Goal: Navigation & Orientation: Find specific page/section

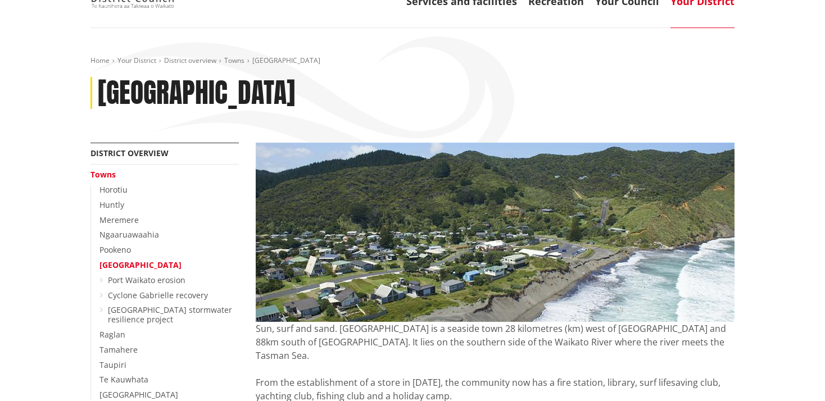
scroll to position [59, 0]
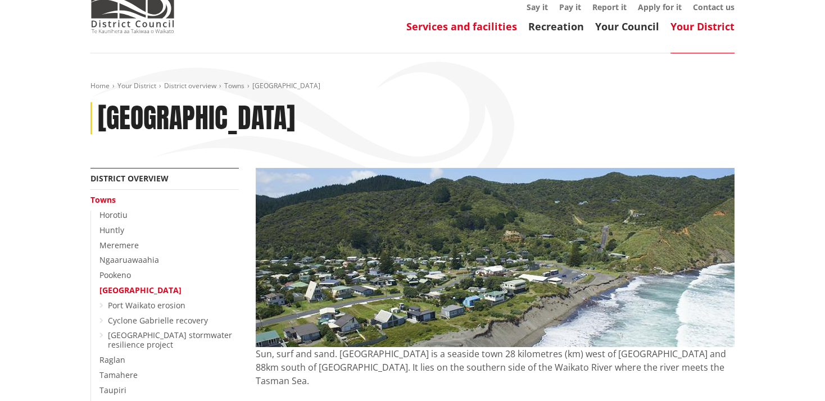
click at [489, 27] on link "Services and facilities" at bounding box center [461, 26] width 111 height 13
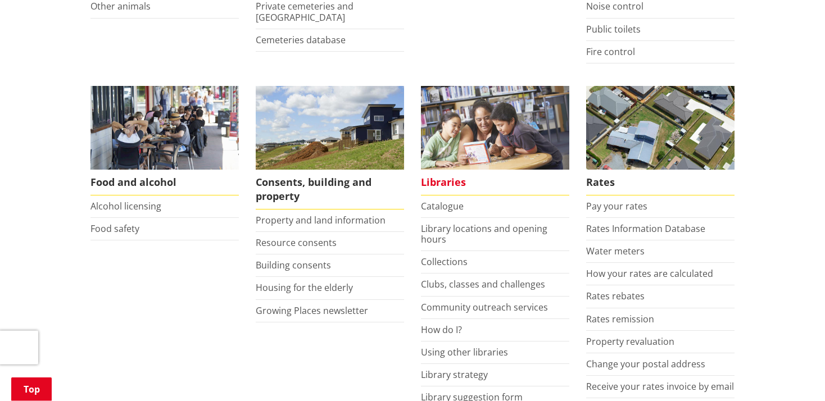
scroll to position [415, 0]
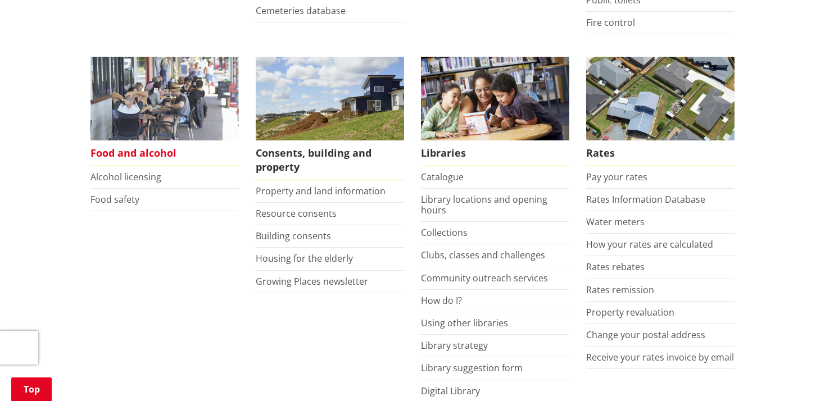
click at [154, 110] on img at bounding box center [164, 99] width 148 height 84
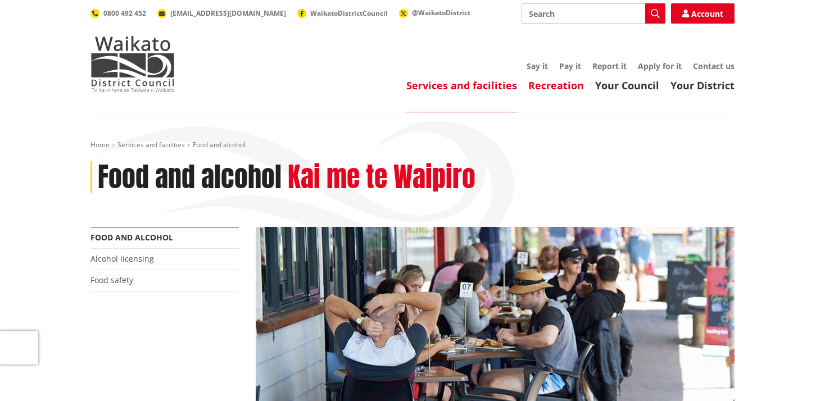
click at [566, 83] on link "Recreation" at bounding box center [556, 85] width 56 height 13
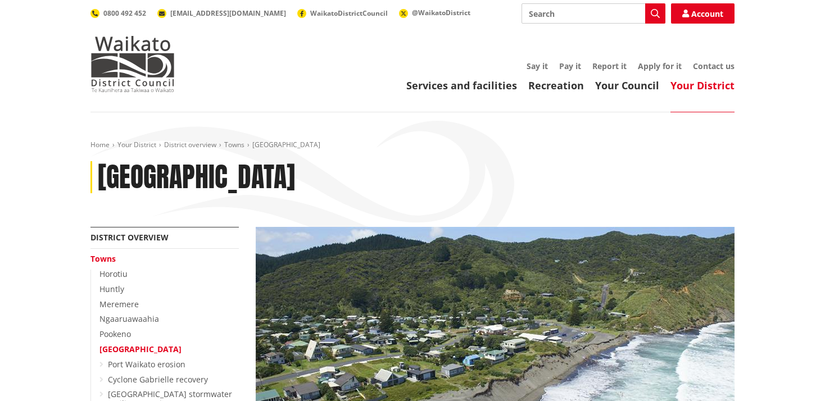
scroll to position [59, 0]
